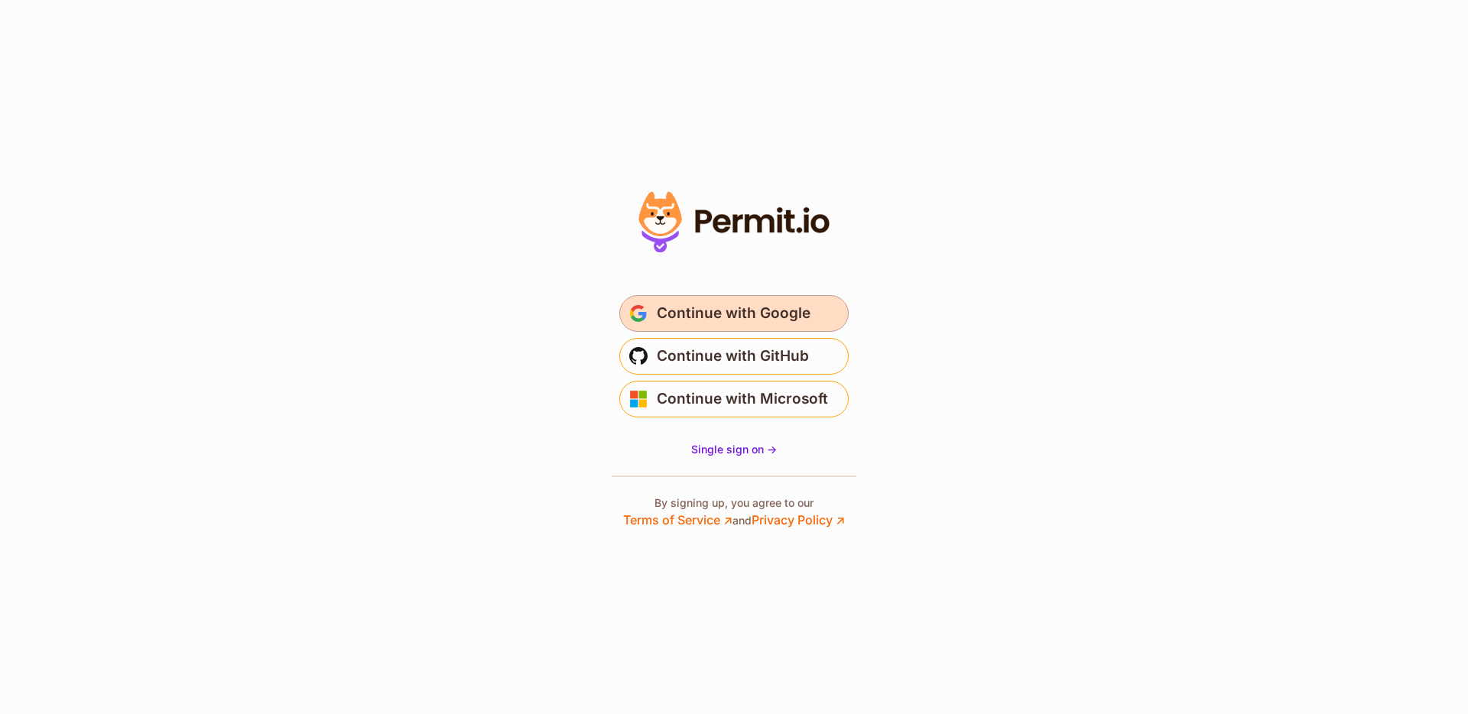
click at [744, 310] on span "Continue with Google" at bounding box center [734, 313] width 154 height 24
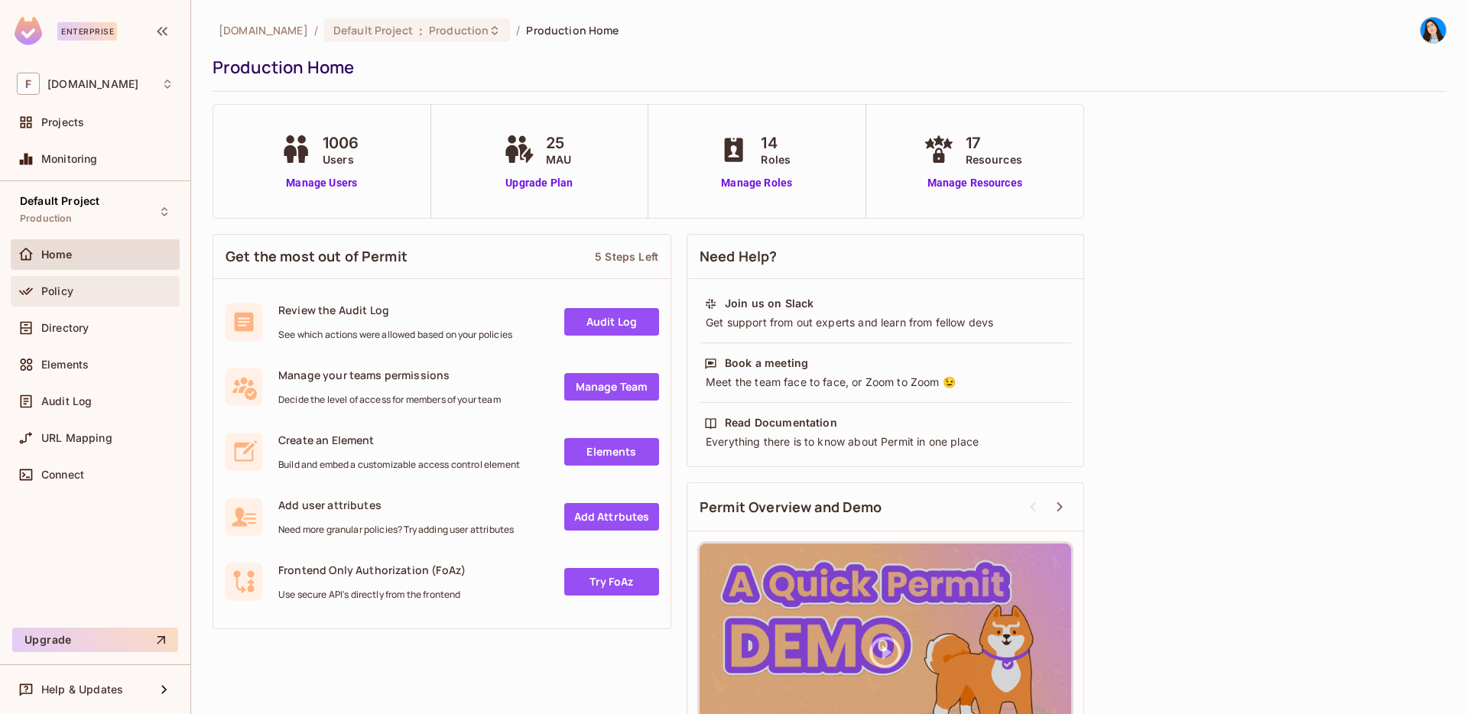
click at [84, 297] on div "Policy" at bounding box center [107, 291] width 132 height 12
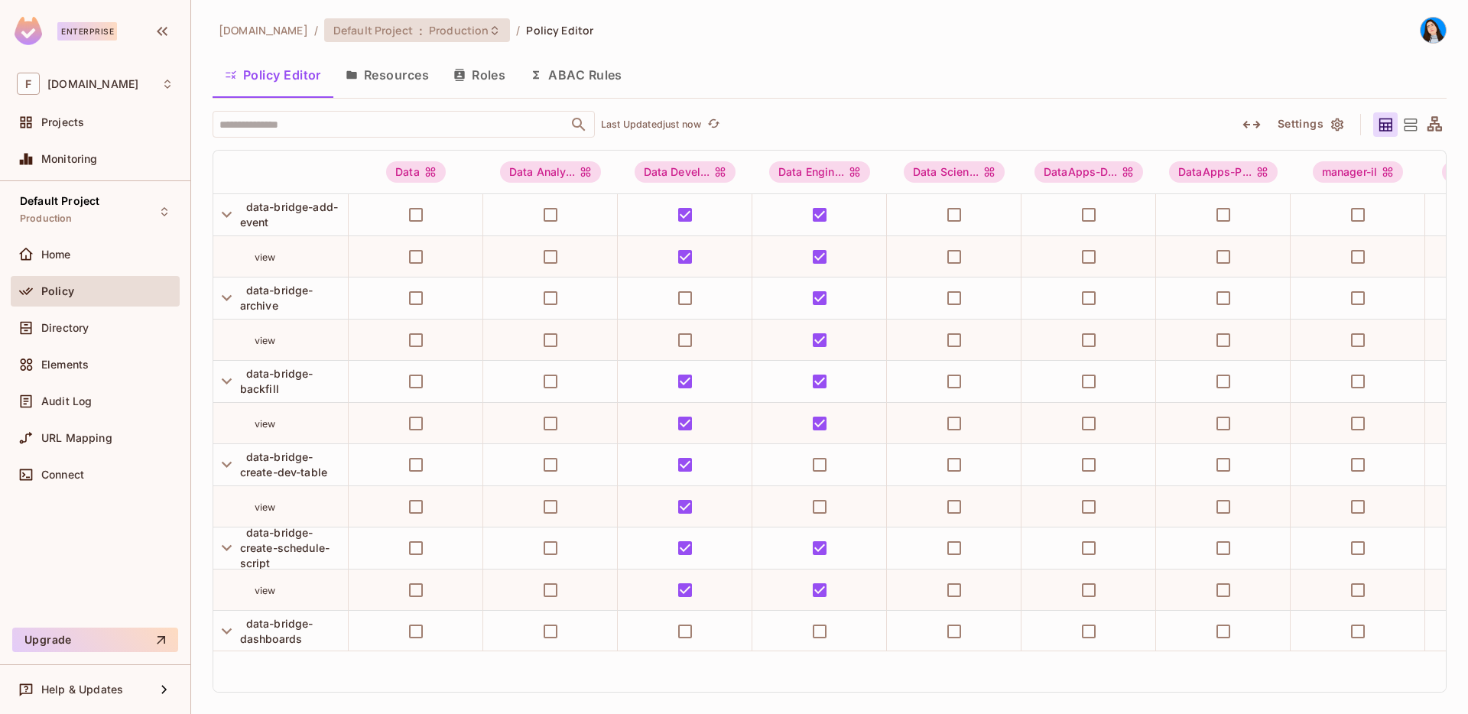
click at [432, 26] on span "Production" at bounding box center [459, 30] width 60 height 15
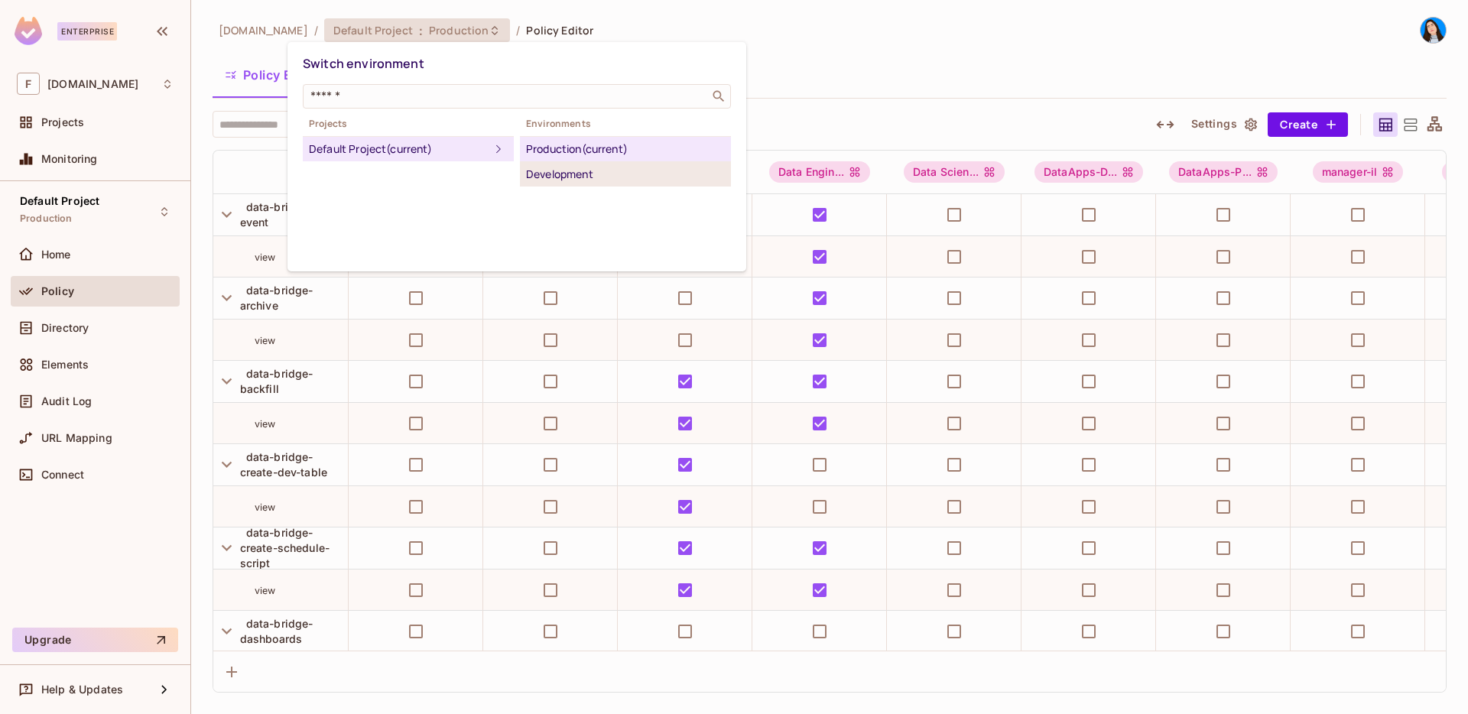
click at [554, 169] on div "Development" at bounding box center [625, 174] width 199 height 18
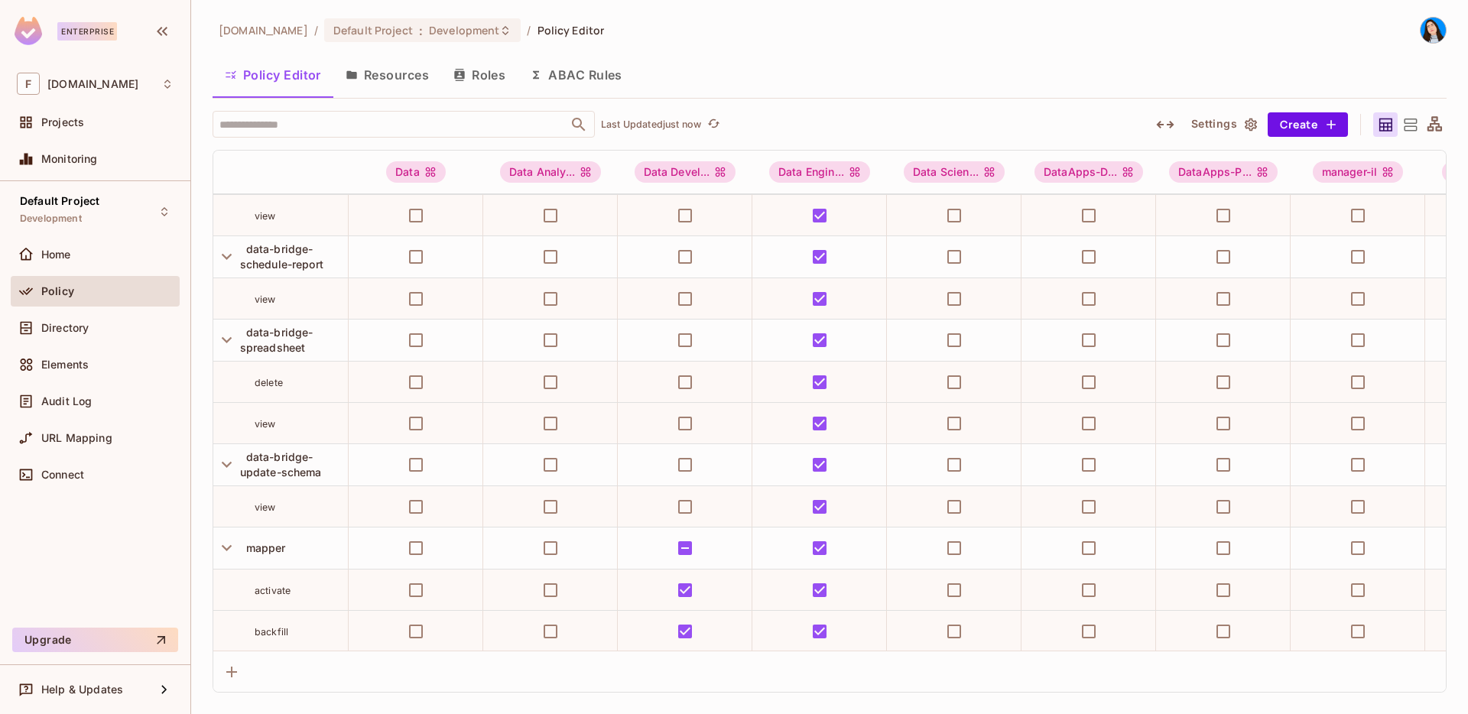
scroll to position [826, 0]
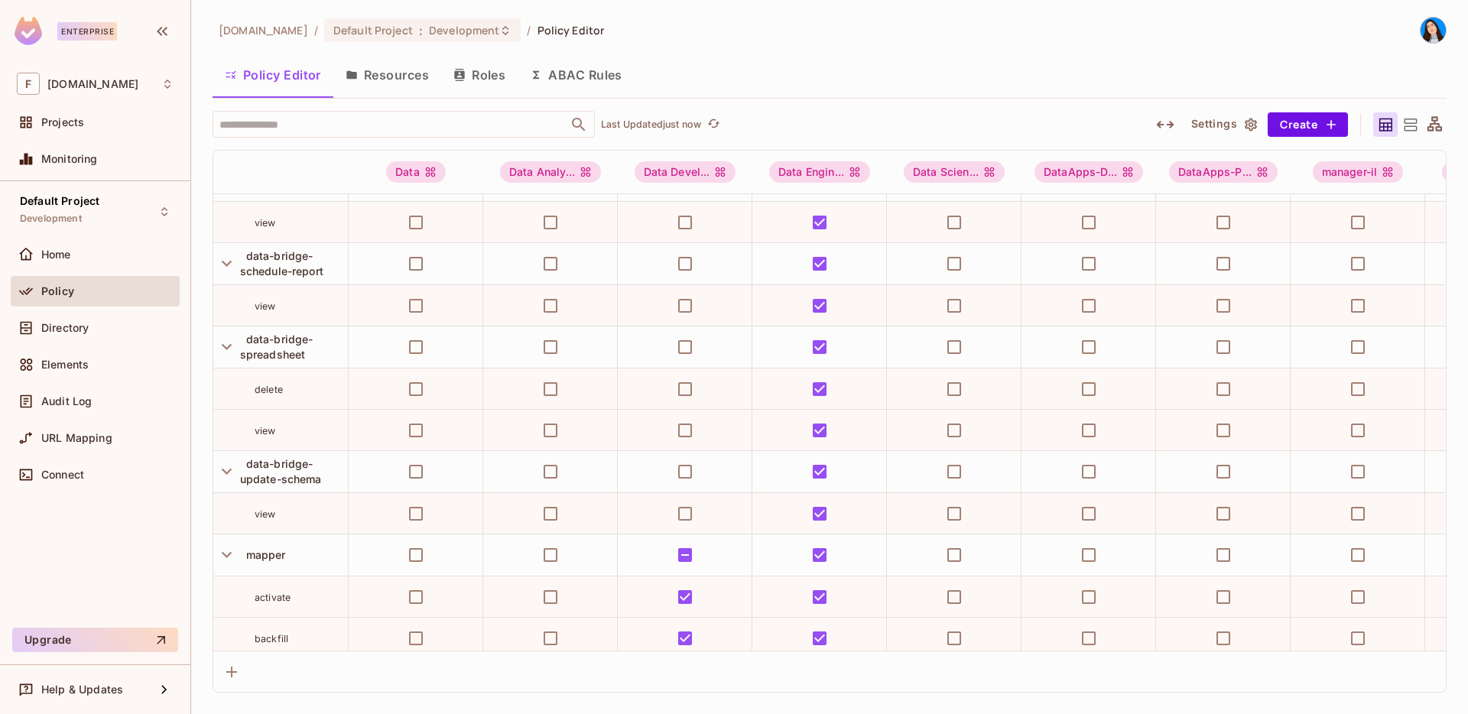
click at [692, 47] on div "[DOMAIN_NAME] / Default Project : Development / Policy Editor Policy Editor Res…" at bounding box center [830, 355] width 1234 height 676
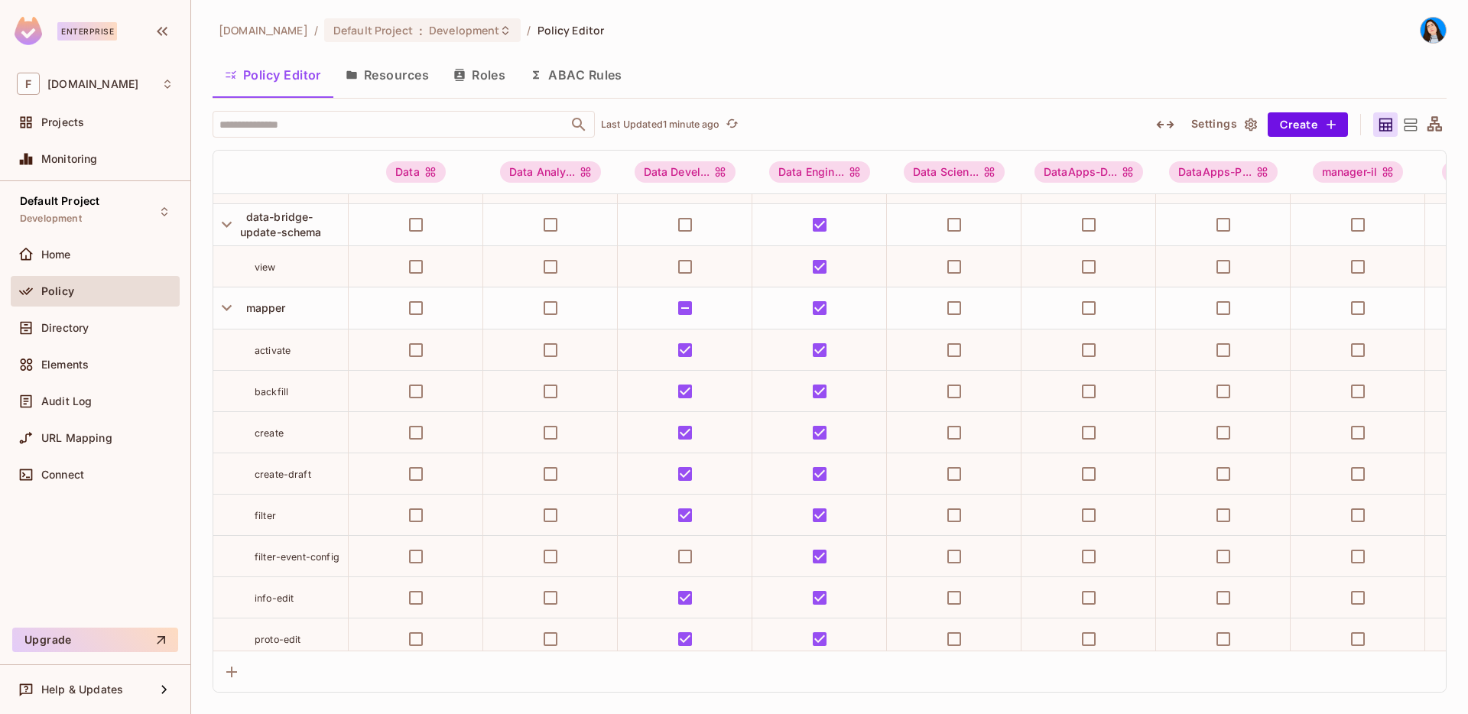
scroll to position [1075, 0]
drag, startPoint x: 254, startPoint y: 553, endPoint x: 341, endPoint y: 554, distance: 87.2
click at [341, 554] on div "filter-event-config" at bounding box center [301, 554] width 93 height 15
copy span "filter-event-config"
click at [225, 309] on icon "button" at bounding box center [226, 305] width 21 height 21
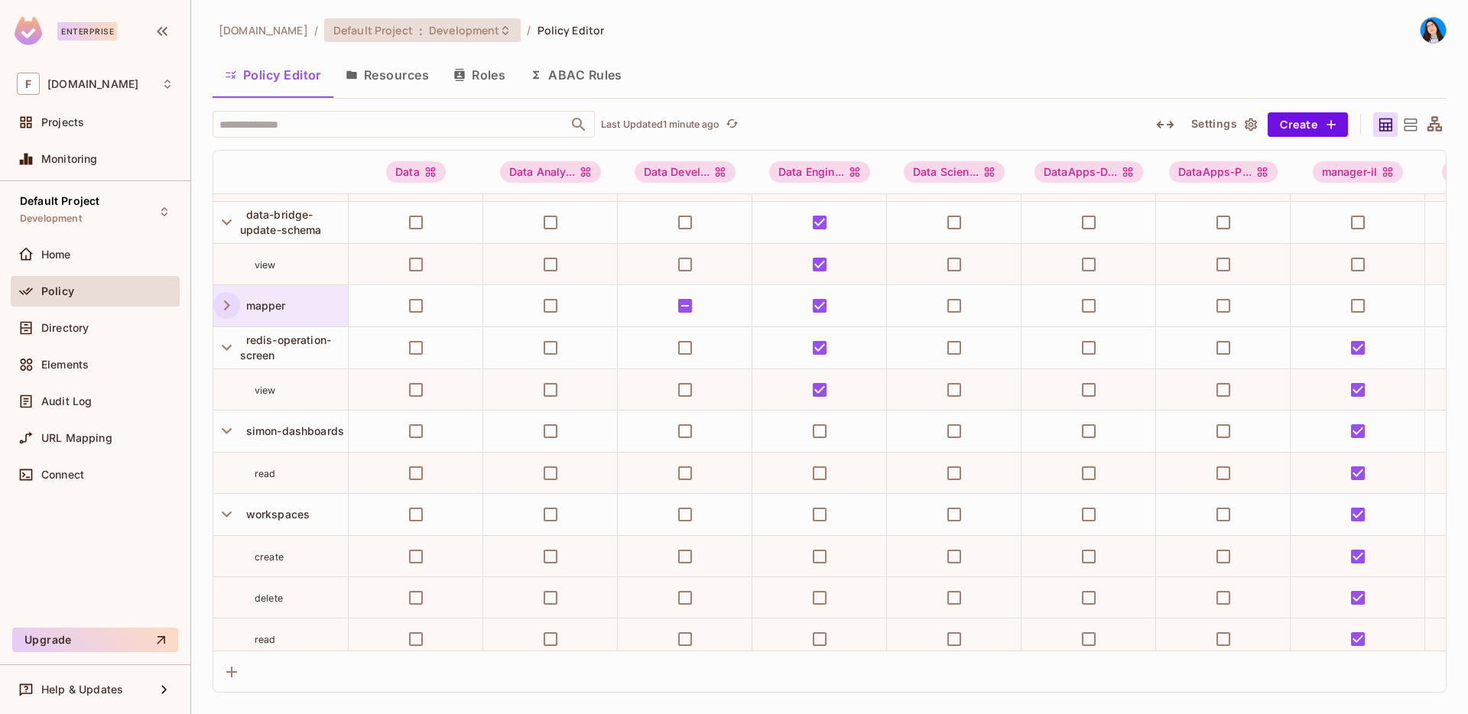
click at [443, 28] on span "Development" at bounding box center [464, 30] width 70 height 15
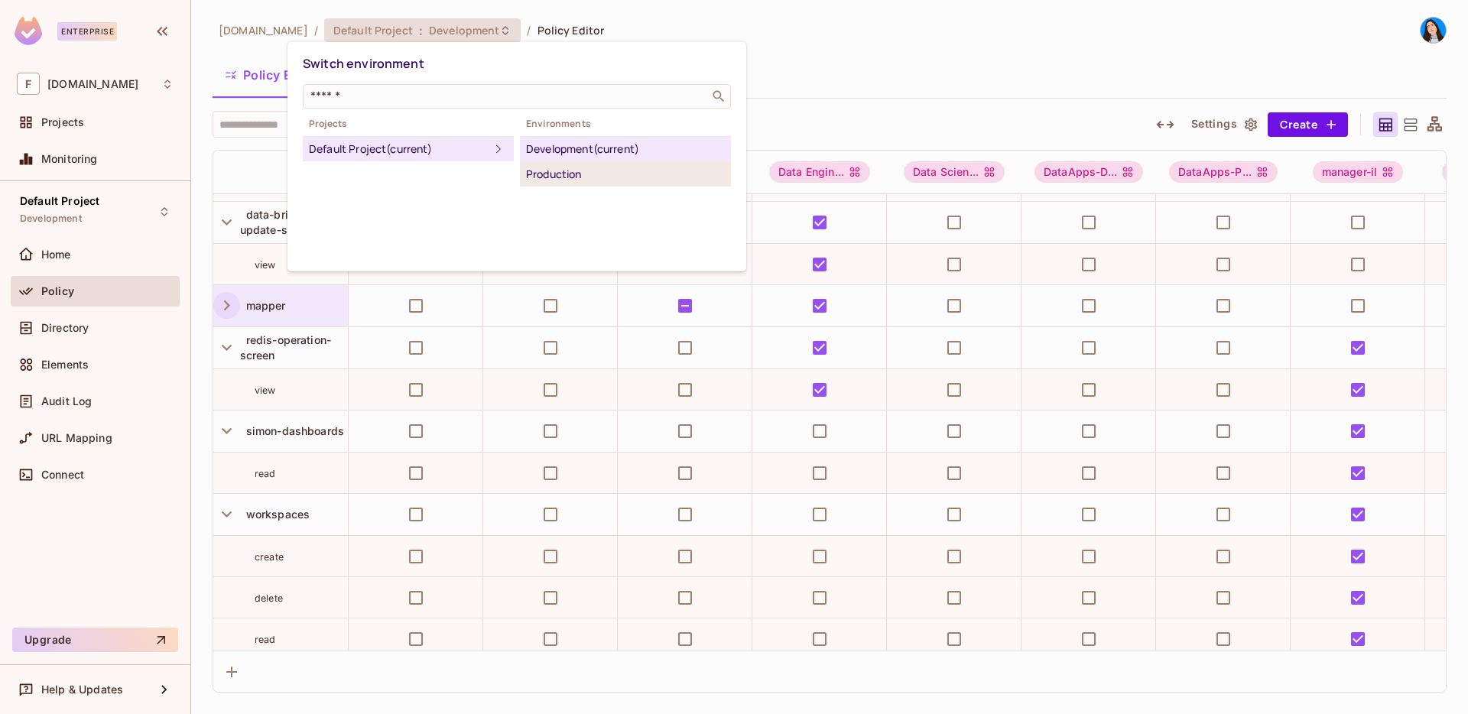
click at [529, 177] on div "Production" at bounding box center [625, 174] width 199 height 18
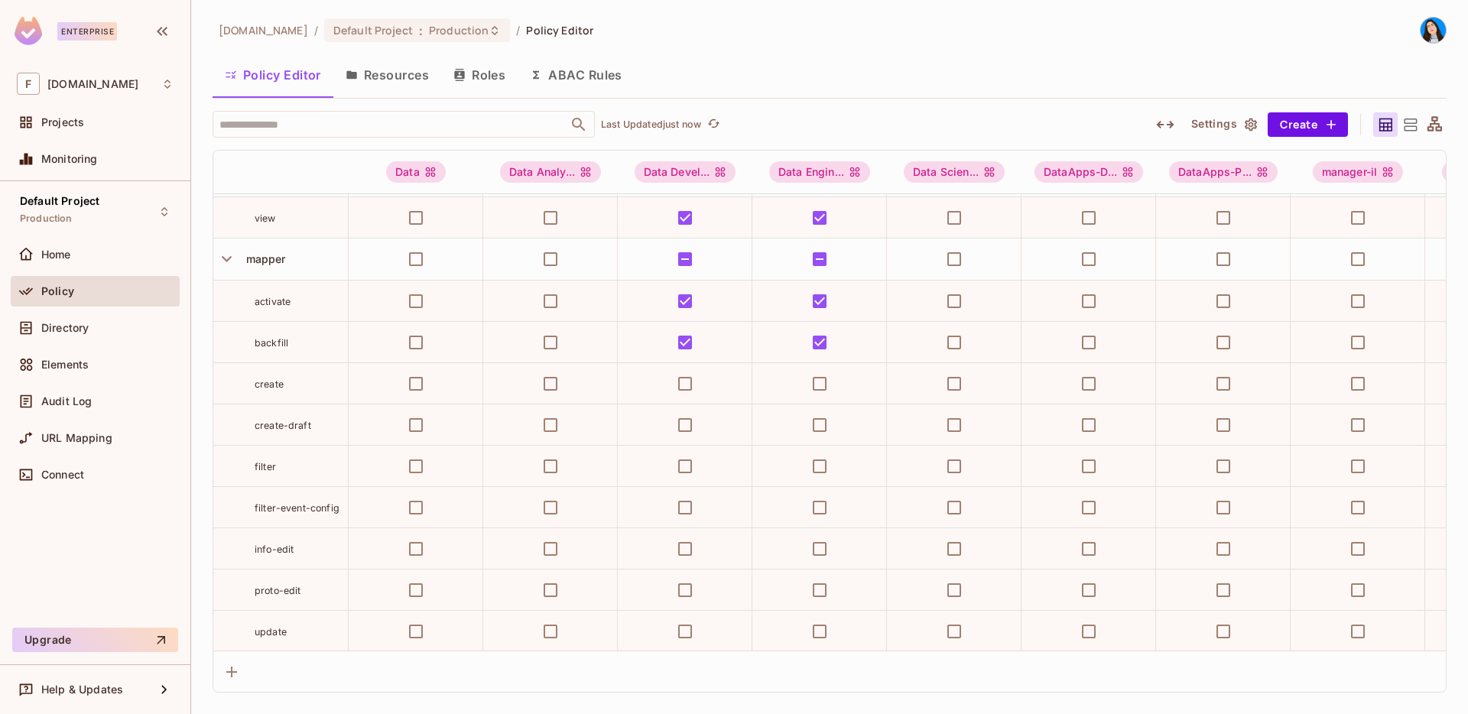
scroll to position [1142, 0]
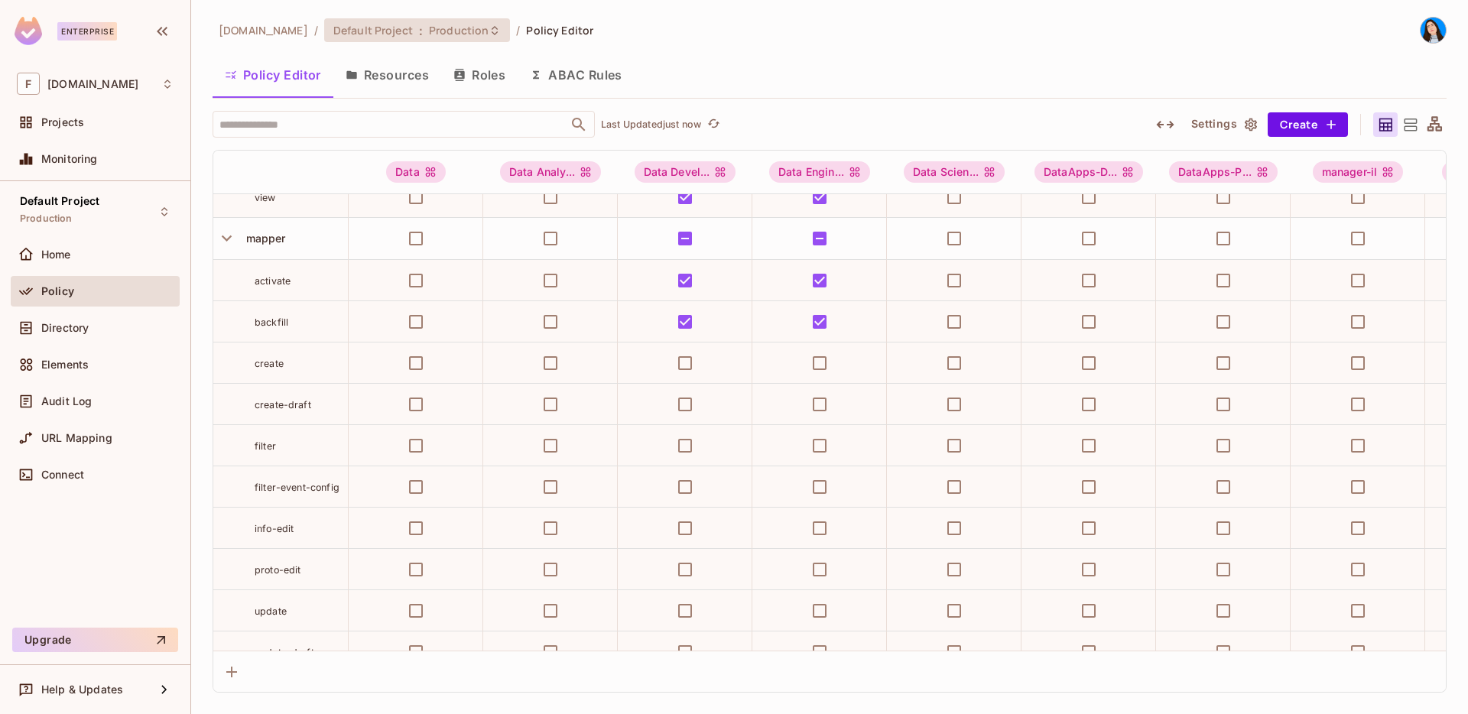
click at [429, 37] on span "Production" at bounding box center [459, 30] width 60 height 15
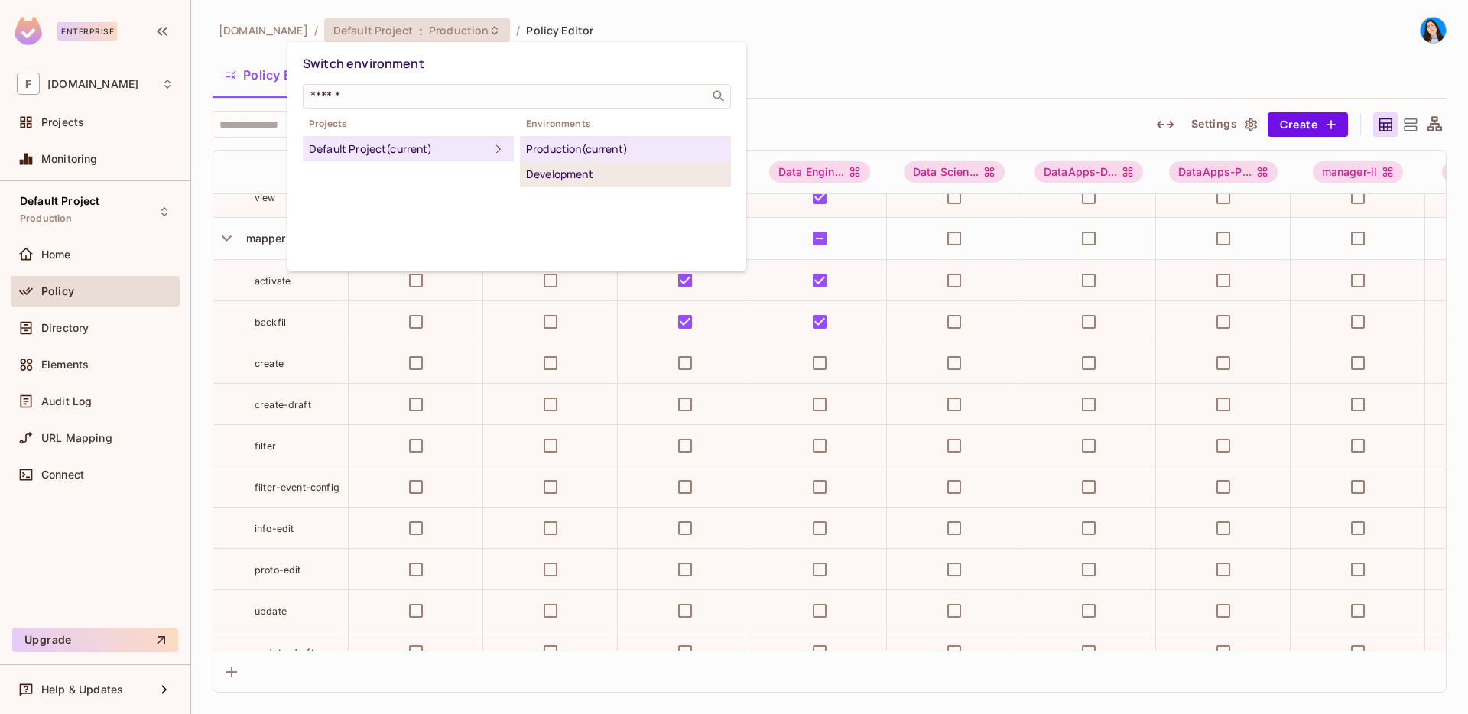
click at [544, 181] on div "Development" at bounding box center [625, 174] width 199 height 18
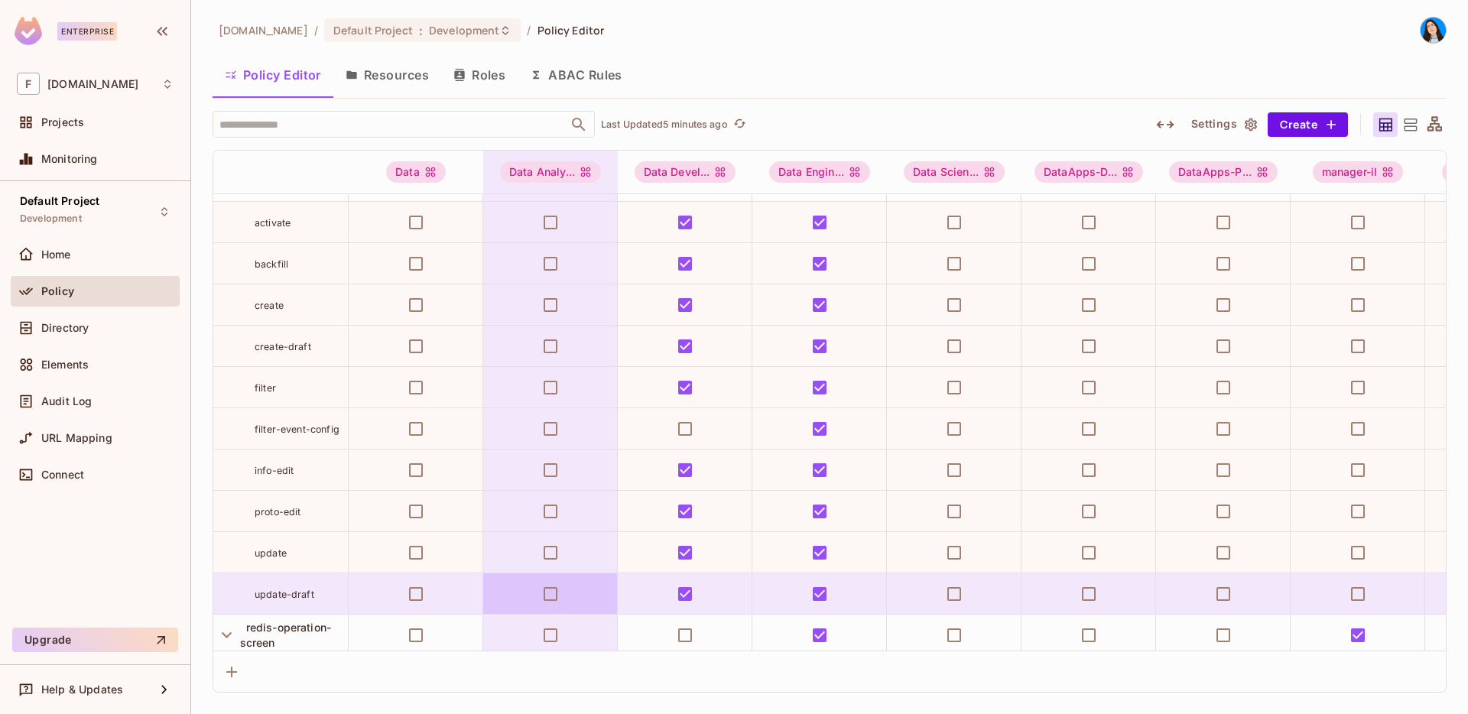
scroll to position [1200, 0]
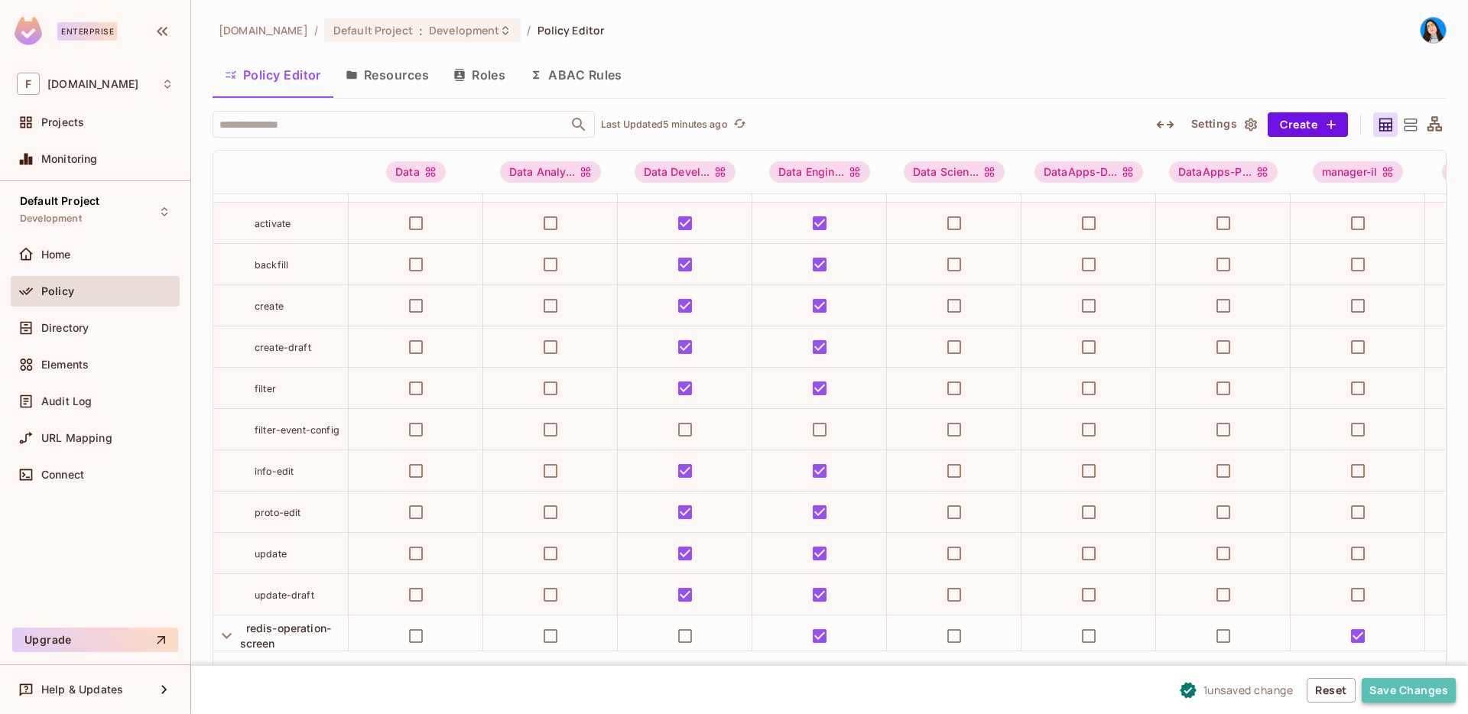
click at [1399, 690] on button "Save Changes" at bounding box center [1409, 690] width 94 height 24
click at [1400, 691] on button "Save Changes" at bounding box center [1409, 690] width 94 height 24
click at [1445, 687] on button "Save Changes" at bounding box center [1409, 690] width 94 height 24
